Goal: Information Seeking & Learning: Learn about a topic

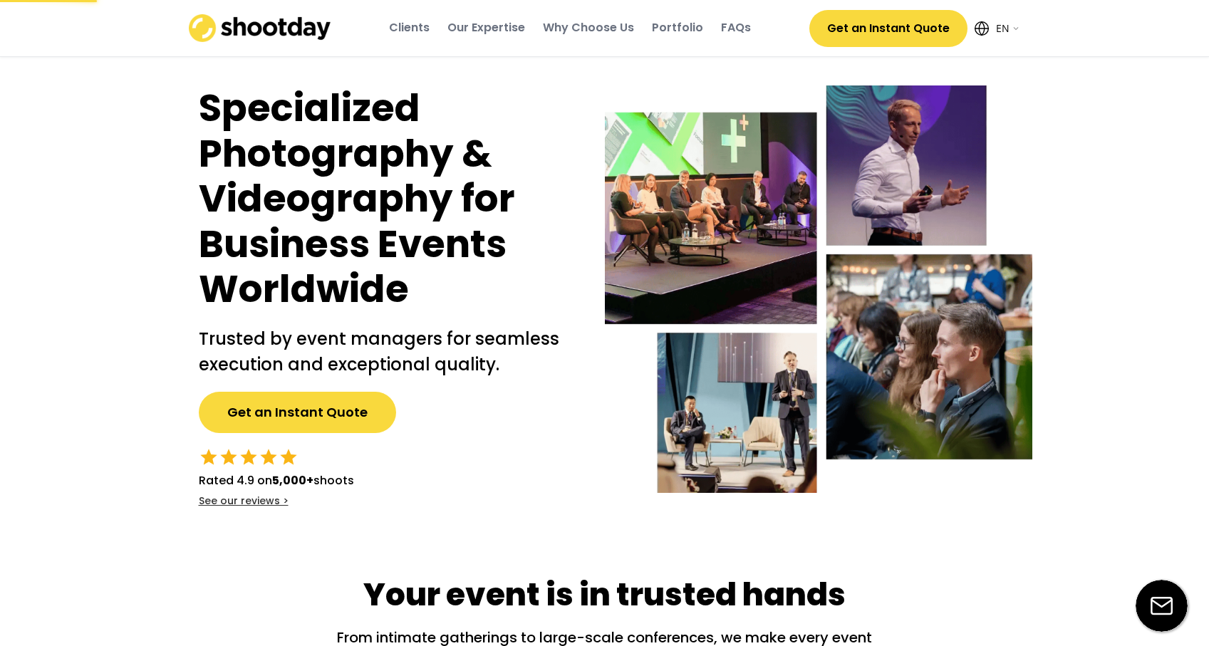
select select ""en""
click at [509, 28] on div "Our Expertise" at bounding box center [486, 28] width 78 height 16
click at [607, 24] on div "Why Choose Us" at bounding box center [588, 28] width 91 height 16
